Goal: Find specific page/section: Find specific page/section

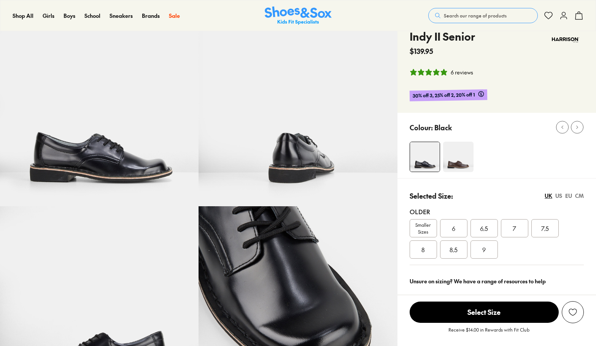
select select "*"
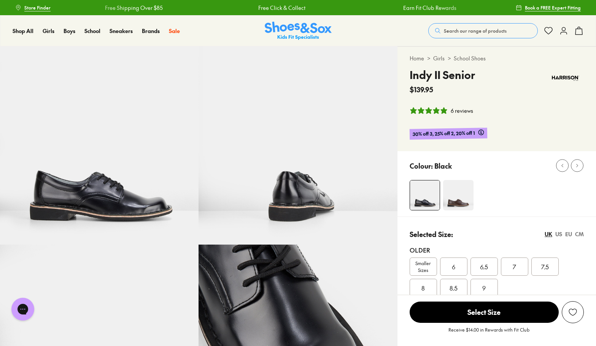
click at [42, 6] on span "Store Finder" at bounding box center [37, 7] width 26 height 7
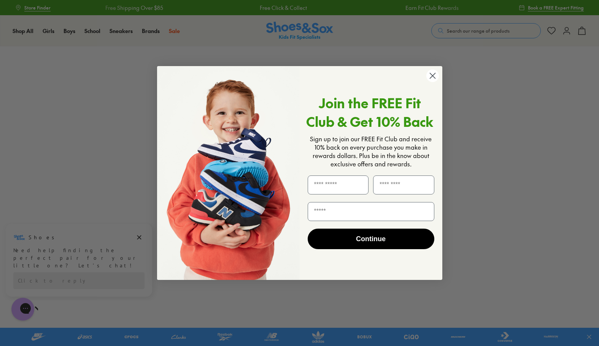
click at [430, 74] on icon "Close dialog" at bounding box center [432, 75] width 5 height 5
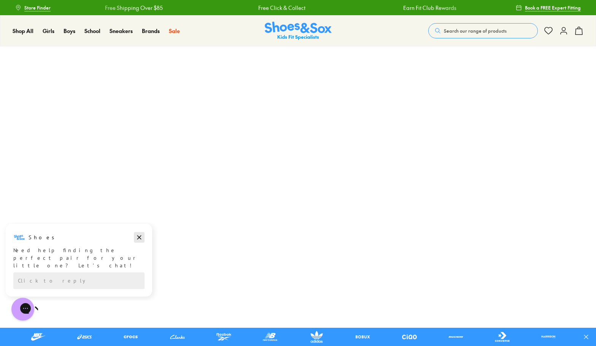
click at [139, 236] on icon "Dismiss campaign" at bounding box center [139, 237] width 8 height 9
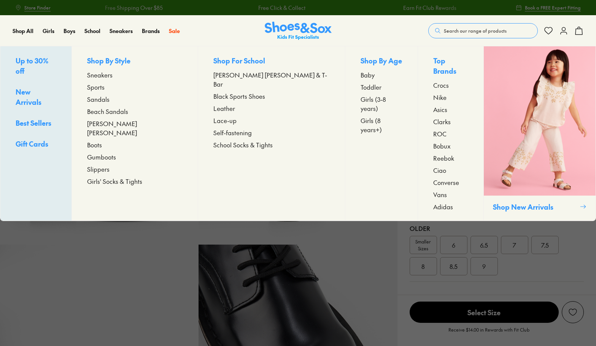
select select "*"
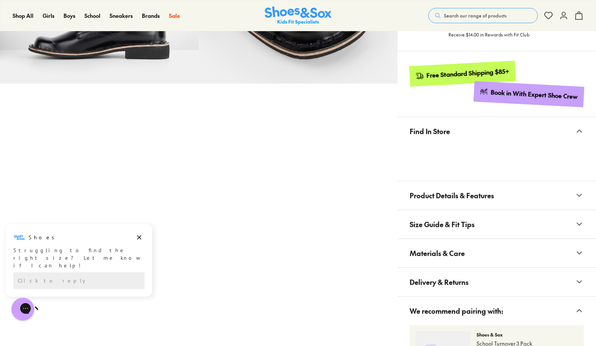
scroll to position [345, 0]
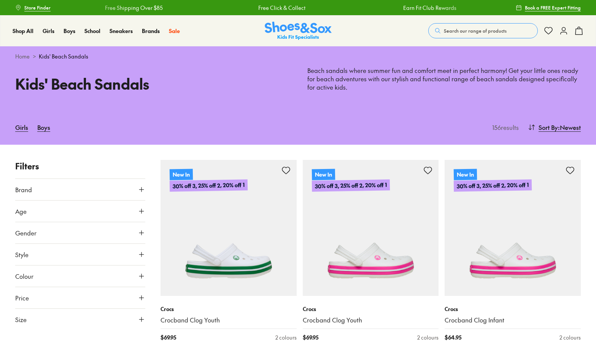
type input "***"
